Goal: Task Accomplishment & Management: Use online tool/utility

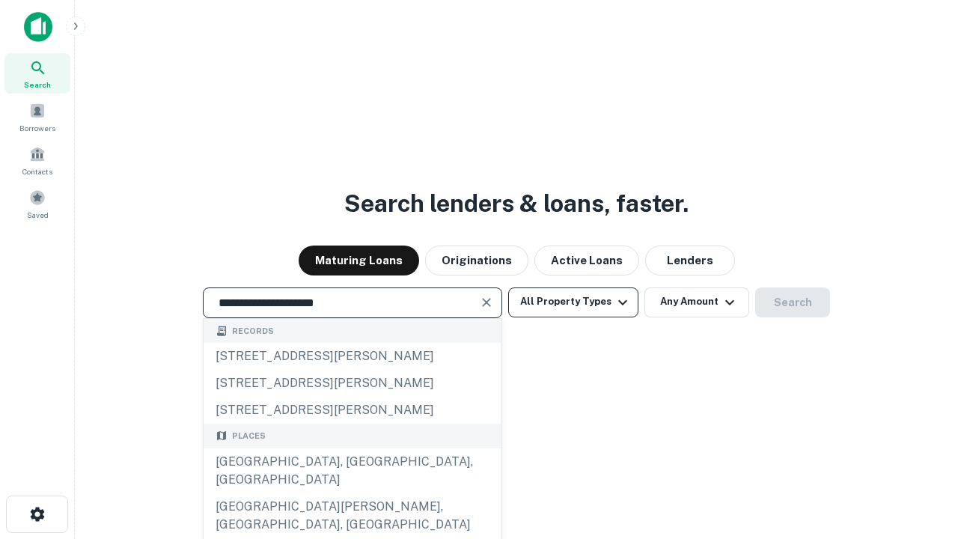
click at [352, 493] on div "[GEOGRAPHIC_DATA], [GEOGRAPHIC_DATA], [GEOGRAPHIC_DATA]" at bounding box center [353, 470] width 298 height 45
type input "**********"
click at [573, 302] on button "All Property Types" at bounding box center [573, 302] width 130 height 30
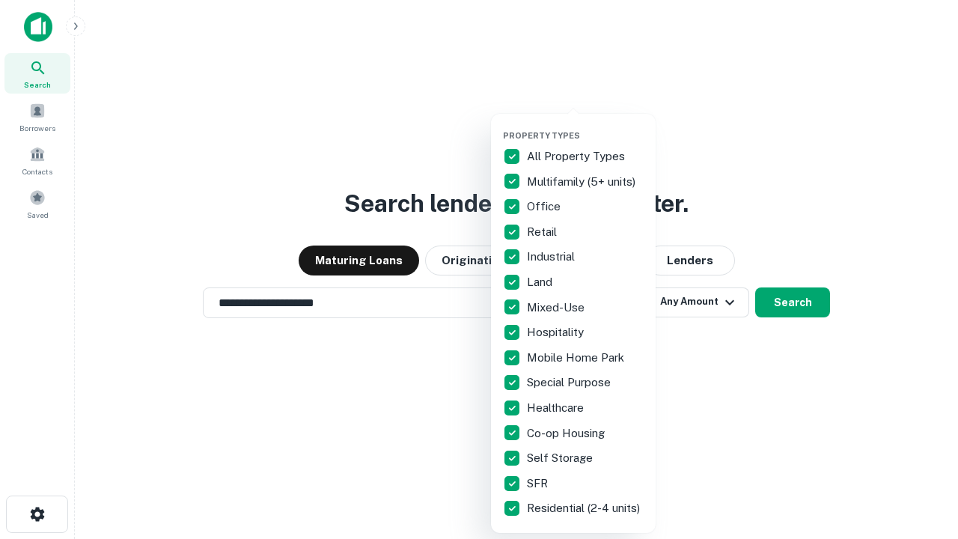
click at [585, 126] on button "button" at bounding box center [585, 126] width 165 height 1
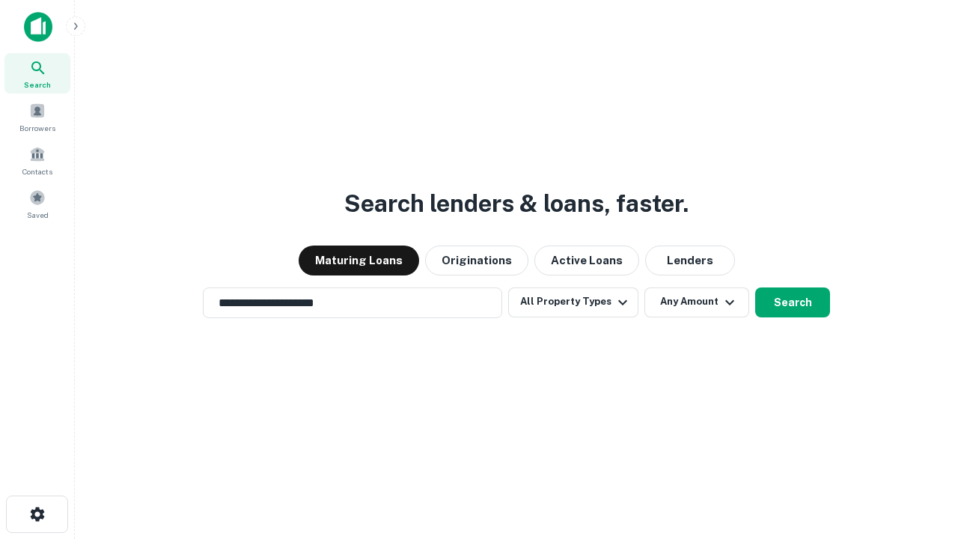
scroll to position [23, 0]
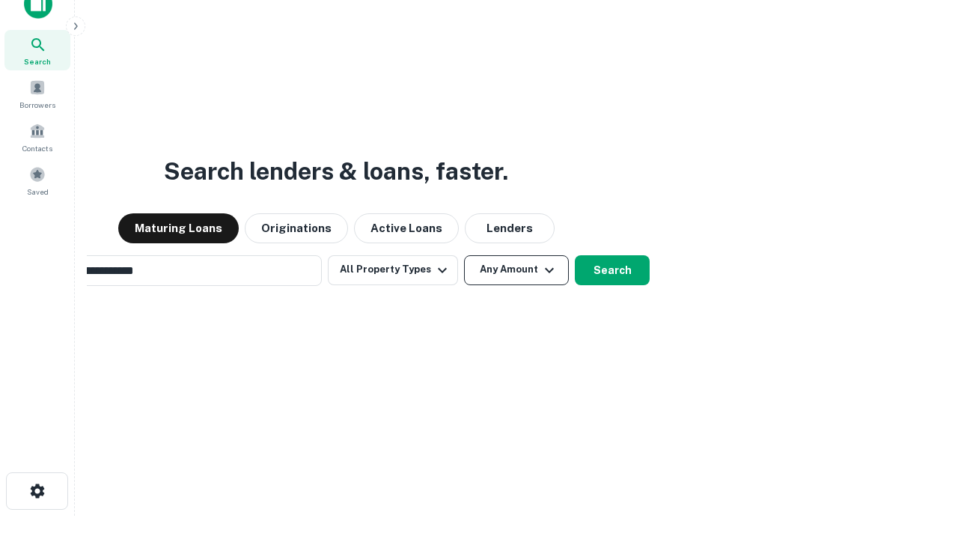
click at [464, 255] on button "Any Amount" at bounding box center [516, 270] width 105 height 30
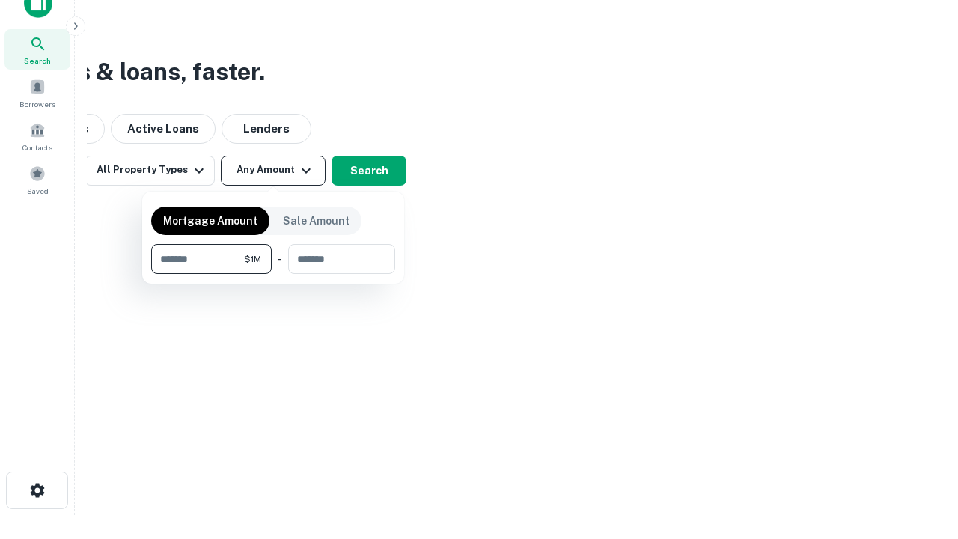
type input "*******"
click at [273, 274] on button "button" at bounding box center [273, 274] width 244 height 1
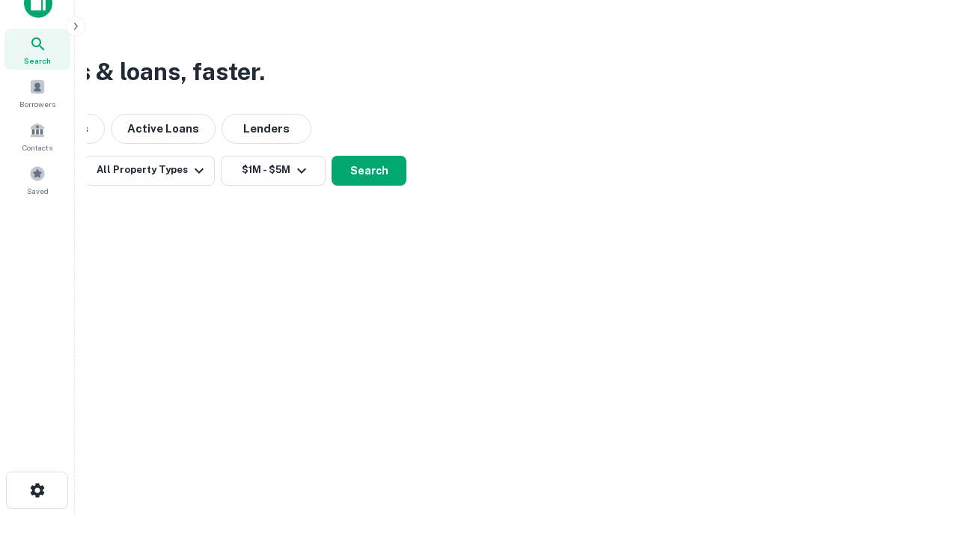
scroll to position [23, 0]
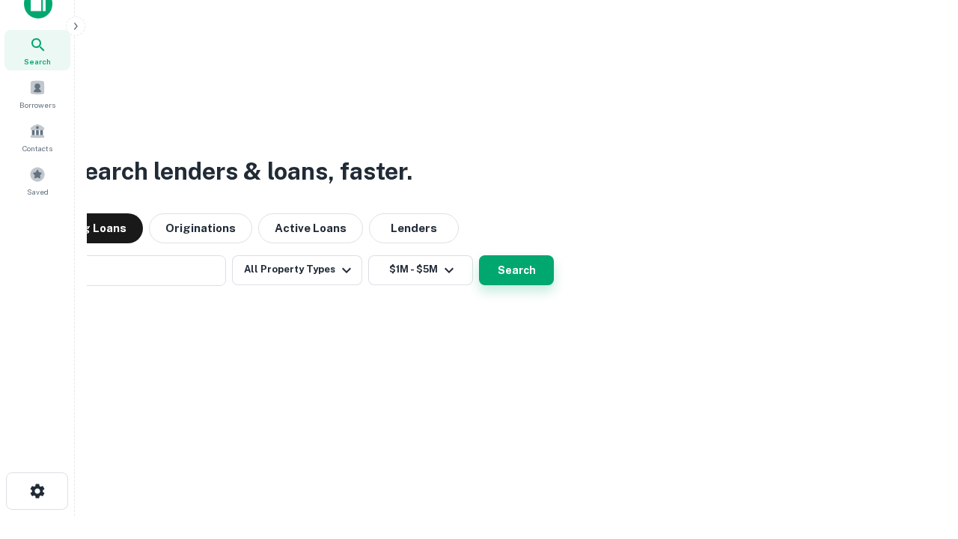
click at [479, 255] on button "Search" at bounding box center [516, 270] width 75 height 30
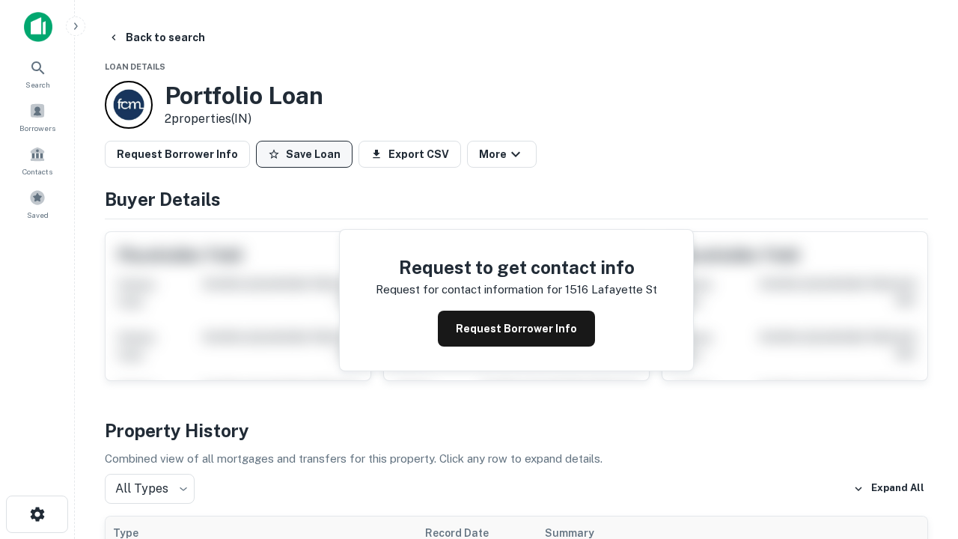
click at [304, 154] on button "Save Loan" at bounding box center [304, 154] width 97 height 27
